Goal: Information Seeking & Learning: Learn about a topic

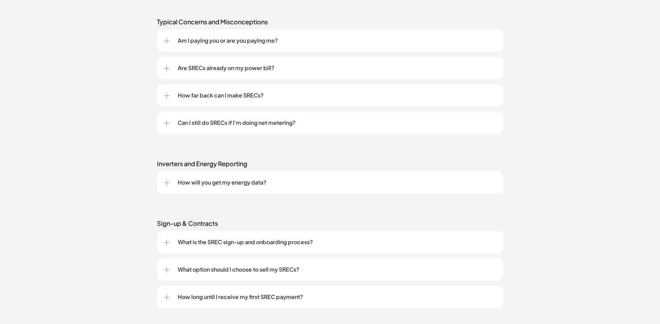
scroll to position [809, 0]
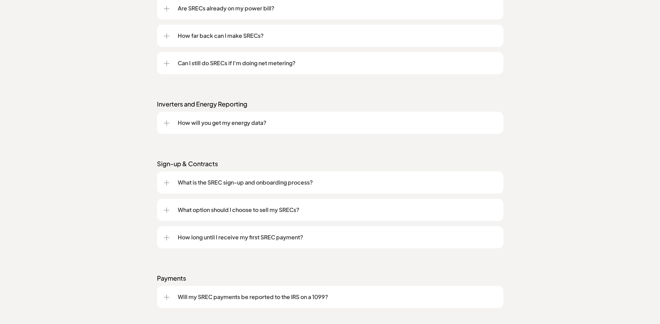
click at [351, 185] on p "What is the SREC sign-up and onboarding process?" at bounding box center [337, 182] width 319 height 8
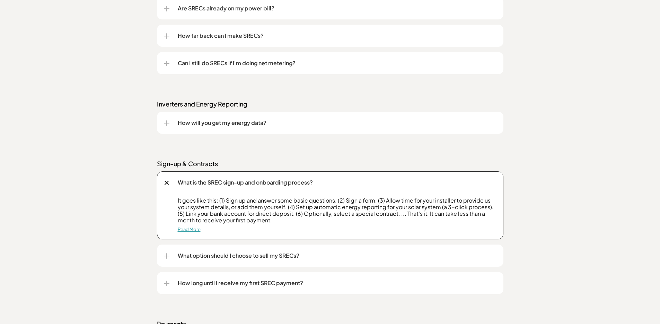
click at [198, 229] on link "Read More" at bounding box center [189, 229] width 23 height 6
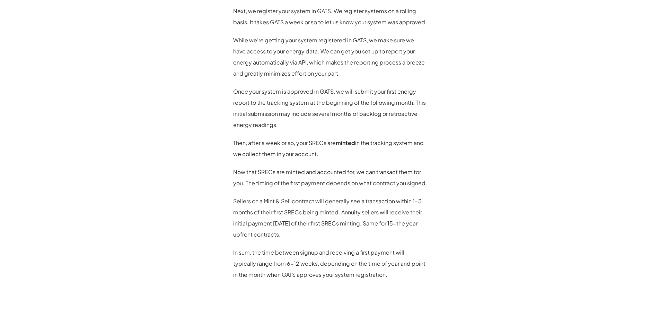
scroll to position [523, 0]
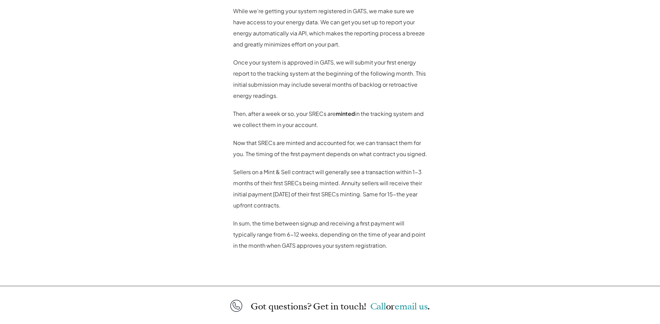
click at [389, 219] on p "In sum, the time between signup and receiving a first payment will typically ra…" at bounding box center [330, 234] width 194 height 33
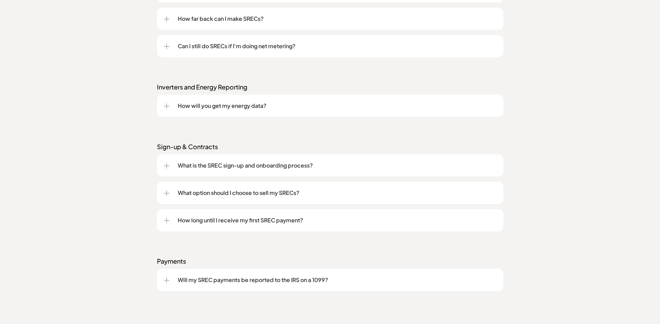
scroll to position [936, 0]
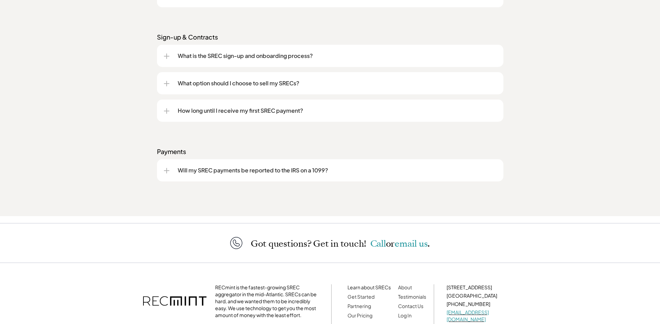
click at [365, 174] on div "Will my SREC payments be reported to the IRS on a 1099?" at bounding box center [330, 170] width 333 height 22
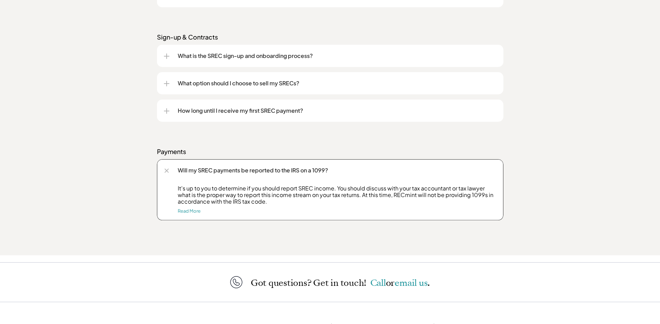
click at [368, 172] on p "Will my SREC payments be reported to the IRS on a 1099?" at bounding box center [337, 170] width 319 height 8
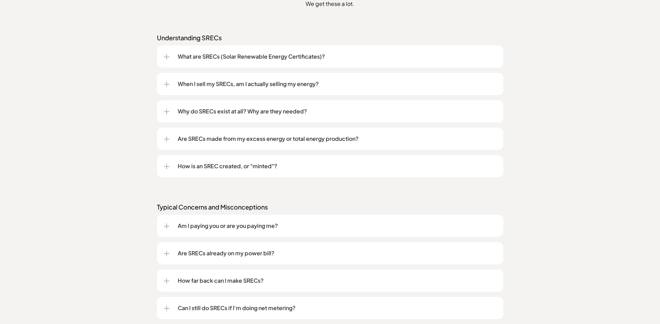
scroll to position [525, 0]
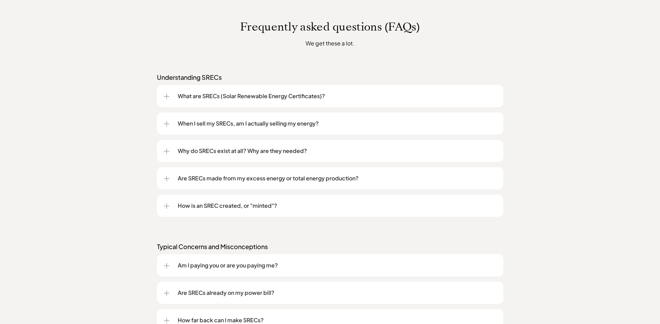
drag, startPoint x: 330, startPoint y: 123, endPoint x: 193, endPoint y: 122, distance: 137.3
click at [193, 122] on p "When I sell my SRECs, am I actually selling my energy?" at bounding box center [337, 123] width 319 height 8
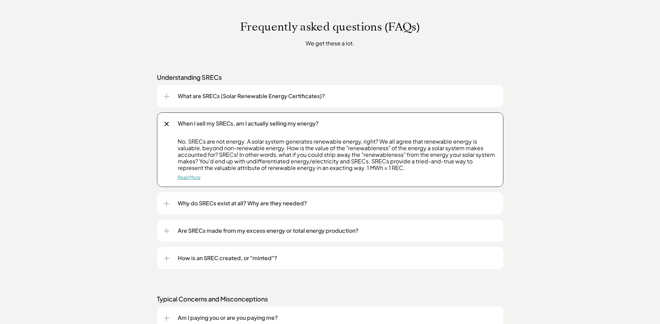
click at [186, 177] on link "Read More" at bounding box center [189, 177] width 23 height 6
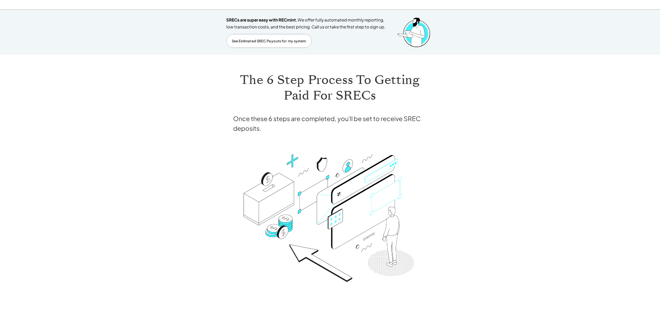
scroll to position [23, 0]
